Goal: Transaction & Acquisition: Purchase product/service

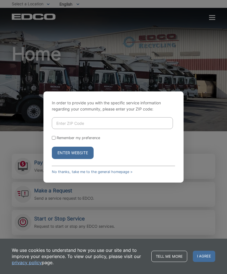
click at [87, 129] on input "Enter ZIP Code" at bounding box center [112, 123] width 121 height 12
type input "92020"
click at [56, 144] on form "92020 Remember my preference Enter Website" at bounding box center [113, 138] width 123 height 42
click at [80, 159] on button "Enter Website" at bounding box center [73, 153] width 42 height 12
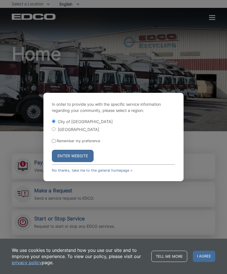
click at [56, 131] on input "[GEOGRAPHIC_DATA]" at bounding box center [54, 129] width 4 height 4
radio input "true"
click at [90, 162] on button "Enter Website" at bounding box center [73, 156] width 42 height 12
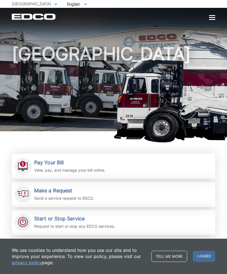
click at [119, 176] on link "Pay Your Bill View, pay, and manage your bill online." at bounding box center [114, 166] width 204 height 25
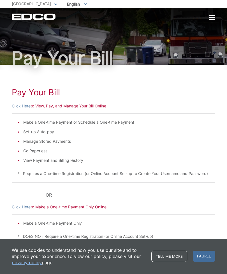
scroll to position [19, 0]
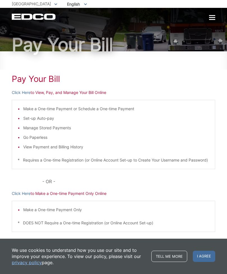
click at [74, 197] on p "Click Here to Make a One-time Payment Only Online" at bounding box center [114, 193] width 204 height 6
click at [21, 197] on link "Click Here" at bounding box center [21, 193] width 19 height 6
